Goal: Task Accomplishment & Management: Use online tool/utility

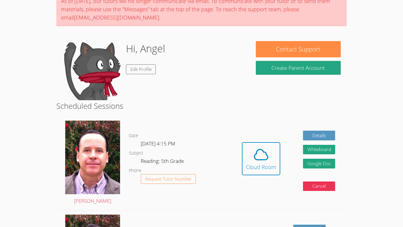
scroll to position [56, 0]
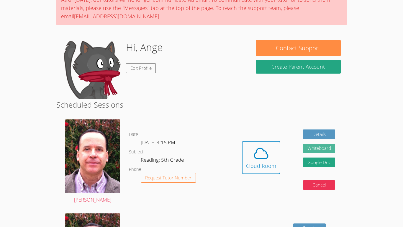
click at [327, 149] on button "Whiteboard" at bounding box center [319, 149] width 32 height 10
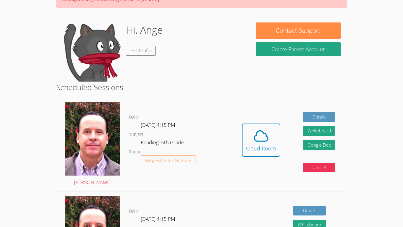
scroll to position [75, 0]
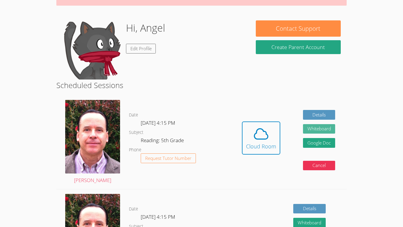
click at [323, 131] on button "Whiteboard" at bounding box center [319, 129] width 32 height 10
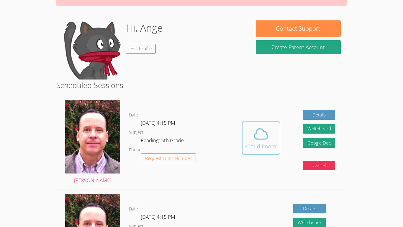
click at [256, 136] on icon at bounding box center [261, 134] width 17 height 17
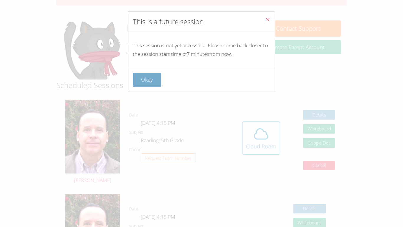
click at [151, 82] on button "Okay" at bounding box center [147, 80] width 28 height 14
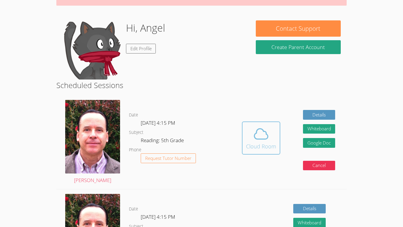
click at [263, 147] on div "Cloud Room" at bounding box center [261, 146] width 30 height 8
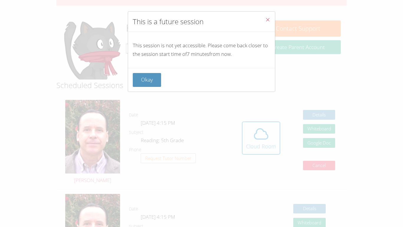
click at [268, 20] on icon "Close" at bounding box center [268, 19] width 5 height 5
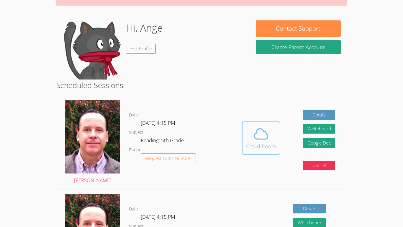
click at [260, 132] on icon at bounding box center [261, 134] width 17 height 17
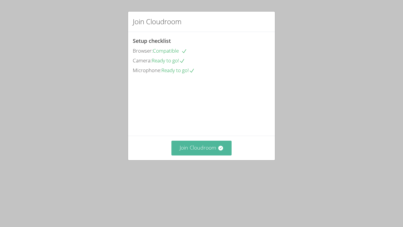
click at [208, 155] on button "Join Cloudroom" at bounding box center [202, 148] width 61 height 14
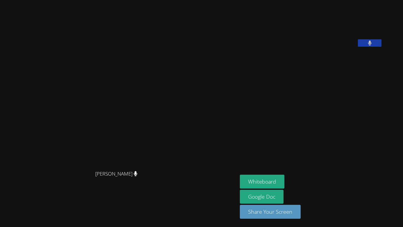
click at [382, 47] on button at bounding box center [370, 42] width 24 height 7
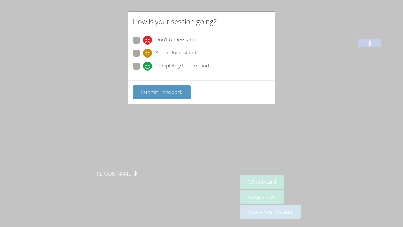
click at [140, 67] on label "Completely Understand" at bounding box center [171, 67] width 76 height 8
click at [143, 67] on input "Completely Understand" at bounding box center [145, 65] width 5 height 5
radio input "true"
click at [167, 89] on span "Submit Feedback" at bounding box center [161, 91] width 41 height 7
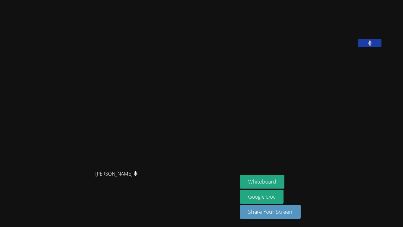
click at [382, 47] on button at bounding box center [370, 42] width 24 height 7
click at [138, 176] on icon at bounding box center [136, 173] width 4 height 5
